Goal: Obtain resource: Download file/media

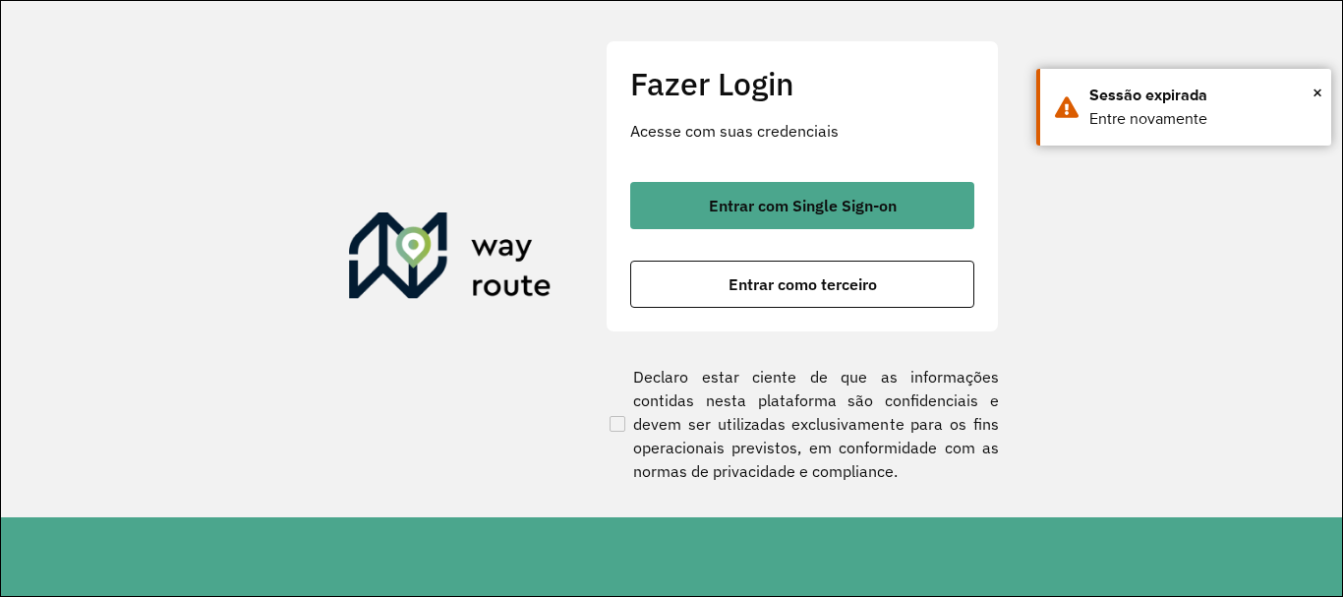
click at [727, 277] on button "Entrar como terceiro" at bounding box center [802, 284] width 344 height 47
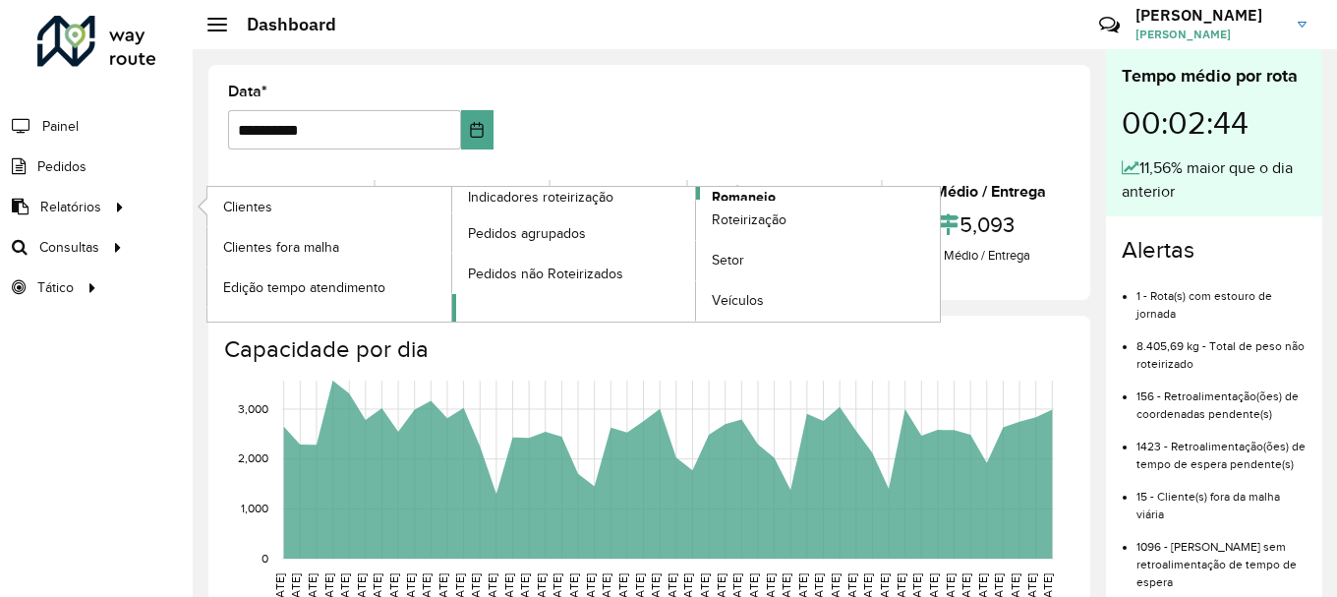
click at [783, 190] on link "Romaneio" at bounding box center [696, 254] width 489 height 135
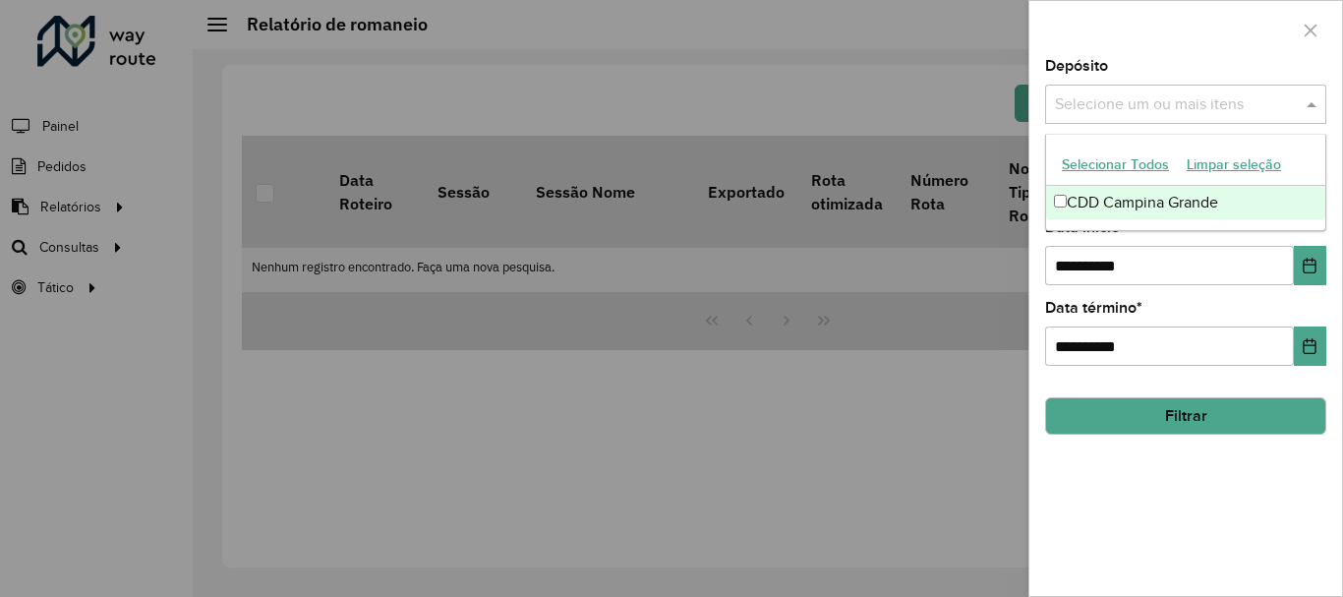
click at [1317, 104] on span at bounding box center [1314, 104] width 25 height 24
click at [1064, 194] on div "CDD Campina Grande" at bounding box center [1185, 202] width 279 height 33
click at [1309, 101] on span at bounding box center [1314, 104] width 25 height 24
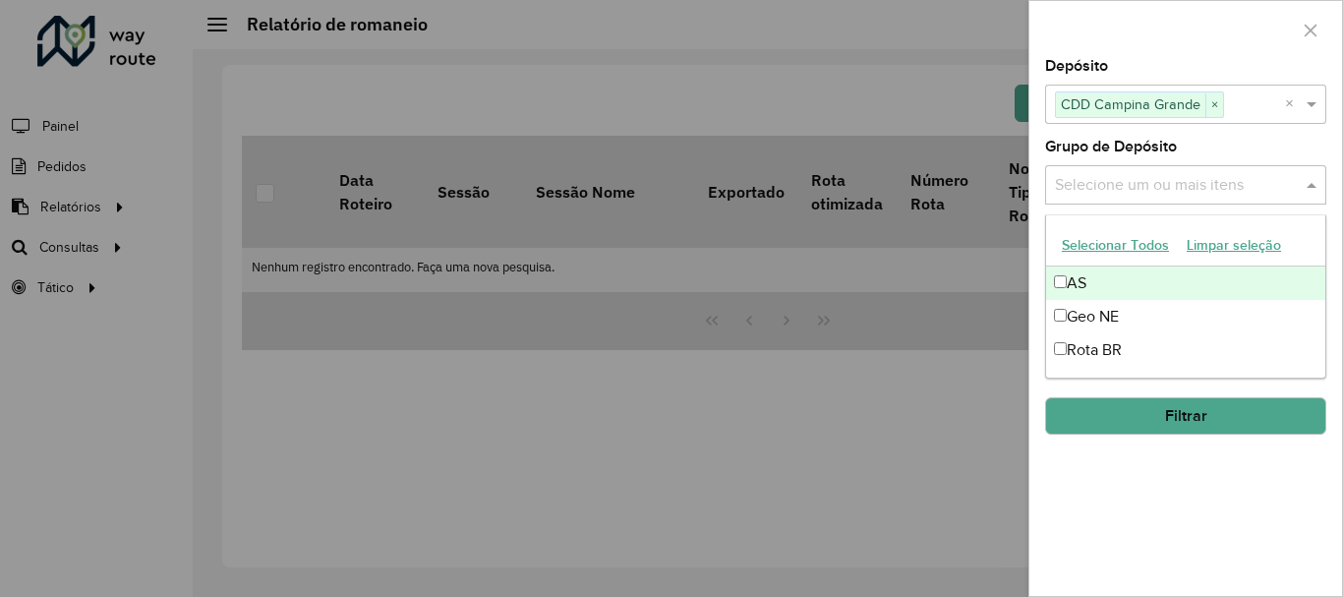
click at [1315, 183] on span at bounding box center [1314, 185] width 25 height 24
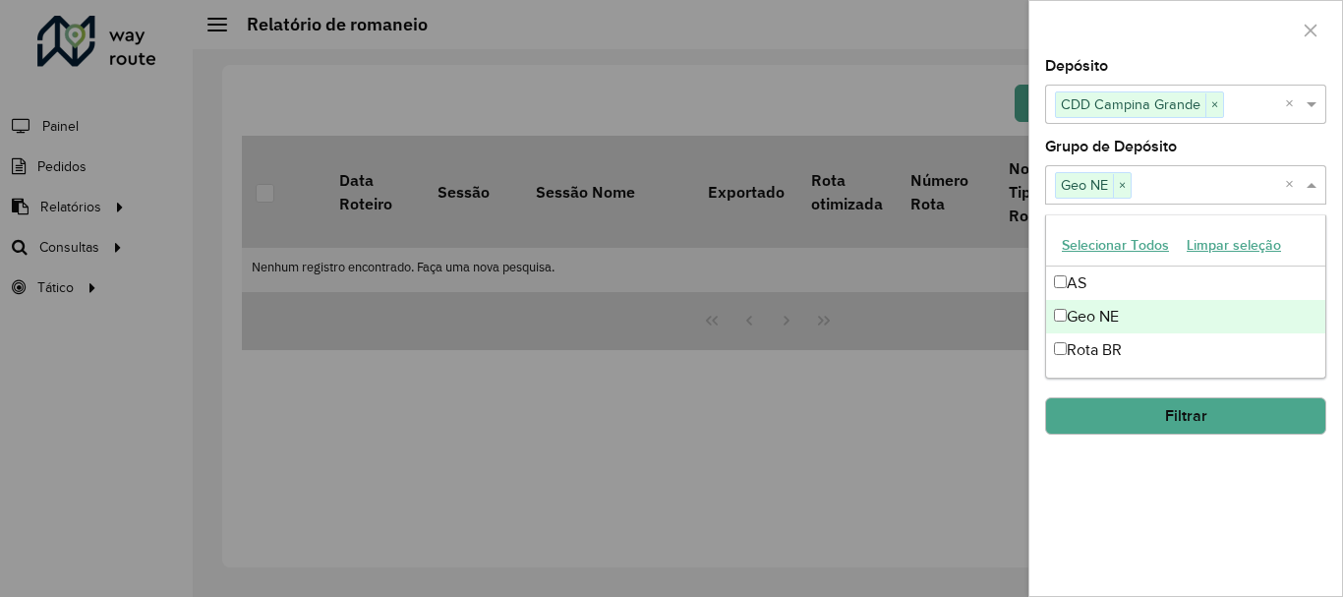
click at [1310, 177] on span at bounding box center [1314, 185] width 25 height 24
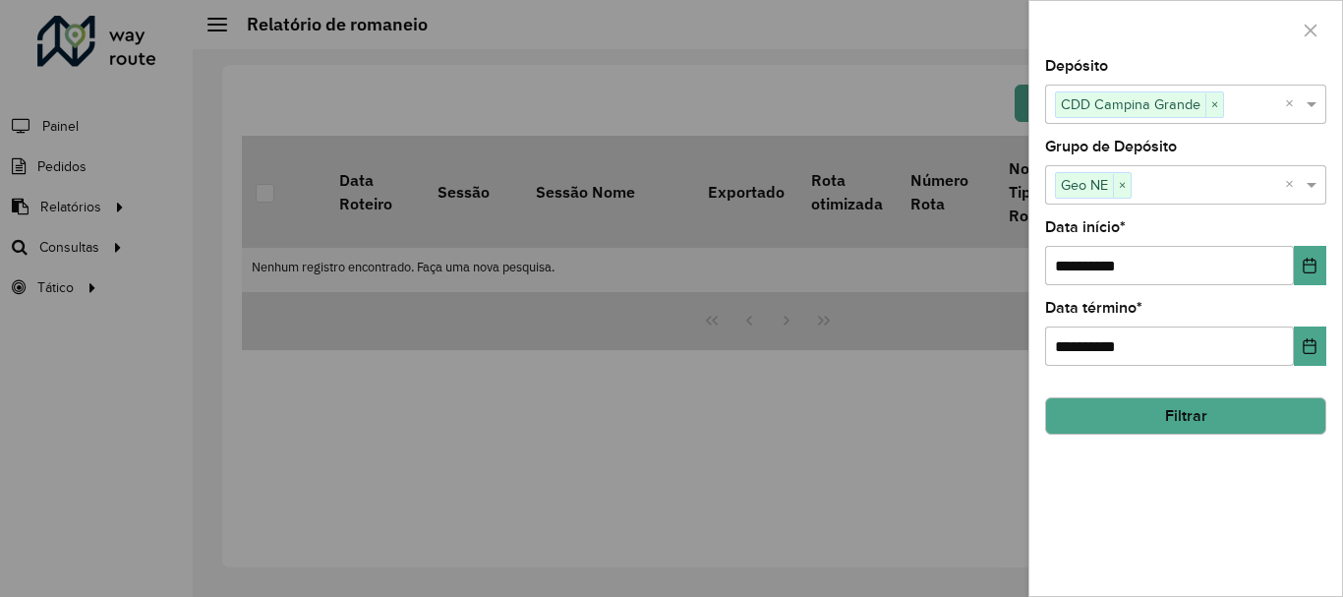
click at [1218, 407] on button "Filtrar" at bounding box center [1185, 415] width 281 height 37
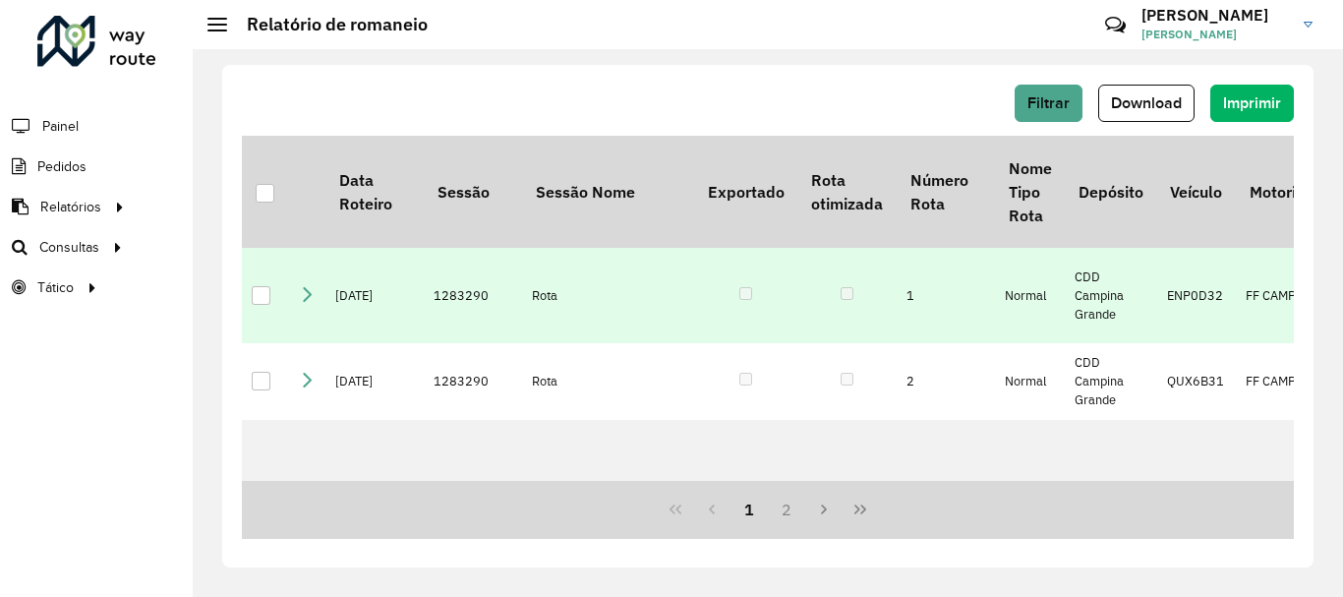
click at [254, 300] on div at bounding box center [261, 295] width 19 height 19
click at [1142, 93] on button "Download" at bounding box center [1146, 103] width 96 height 37
